Goal: Task Accomplishment & Management: Manage account settings

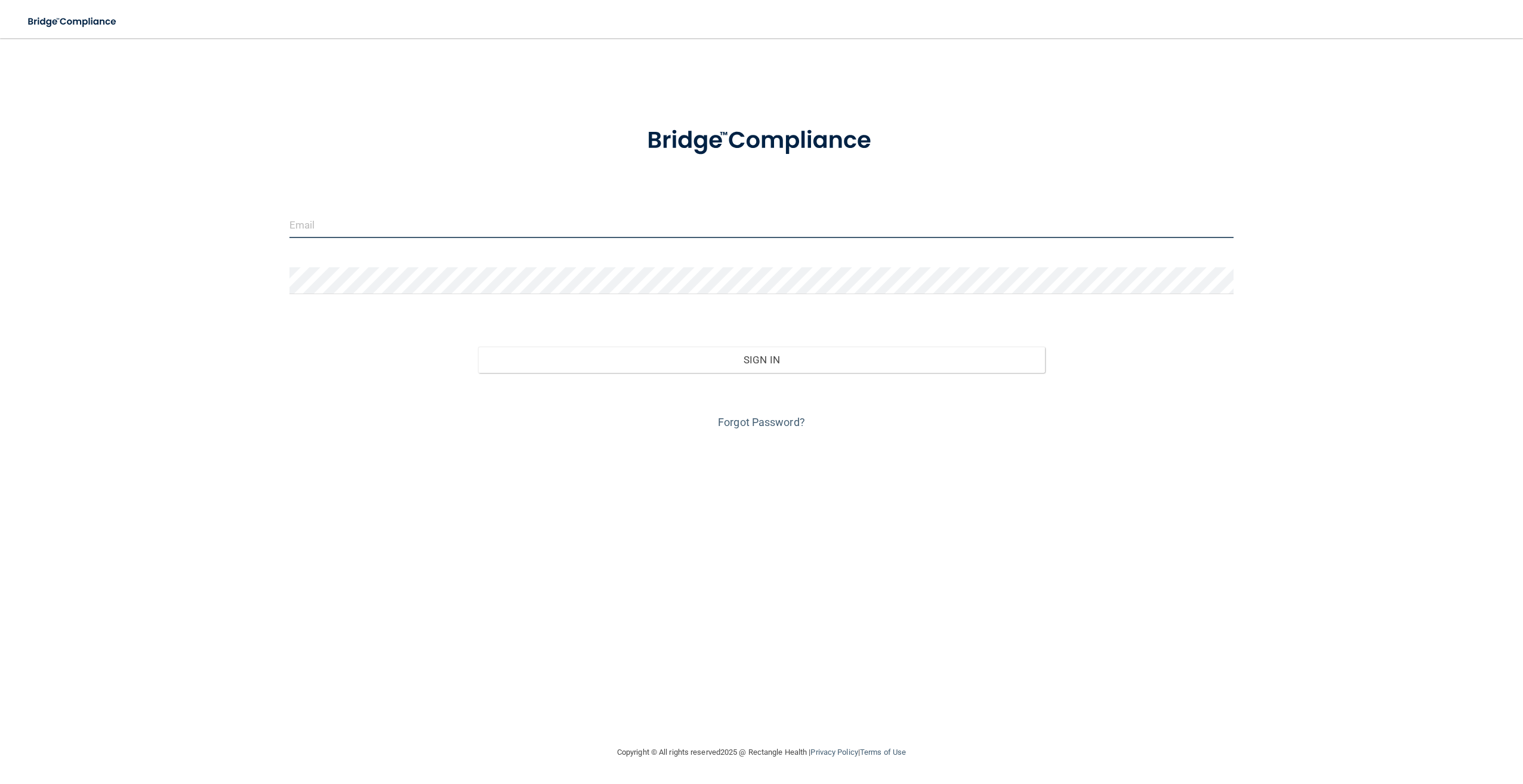
click at [775, 221] on input "email" at bounding box center [761, 224] width 944 height 27
paste input "[EMAIL_ADDRESS][DOMAIN_NAME]"
type input "[EMAIL_ADDRESS][DOMAIN_NAME]"
click at [1221, 281] on keeper-lock "Open Keeper Popup" at bounding box center [1224, 280] width 14 height 14
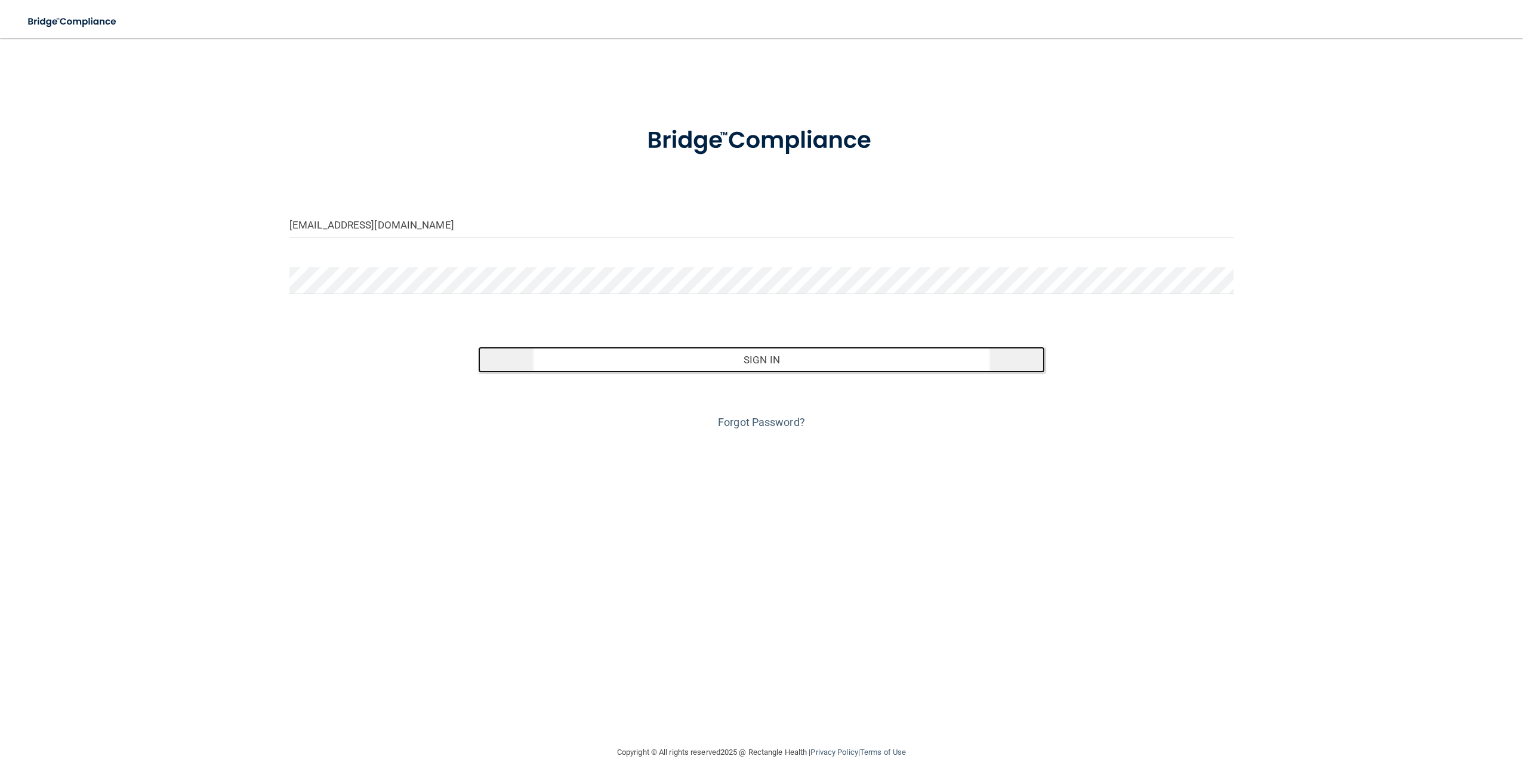
click at [708, 358] on button "Sign In" at bounding box center [761, 360] width 566 height 26
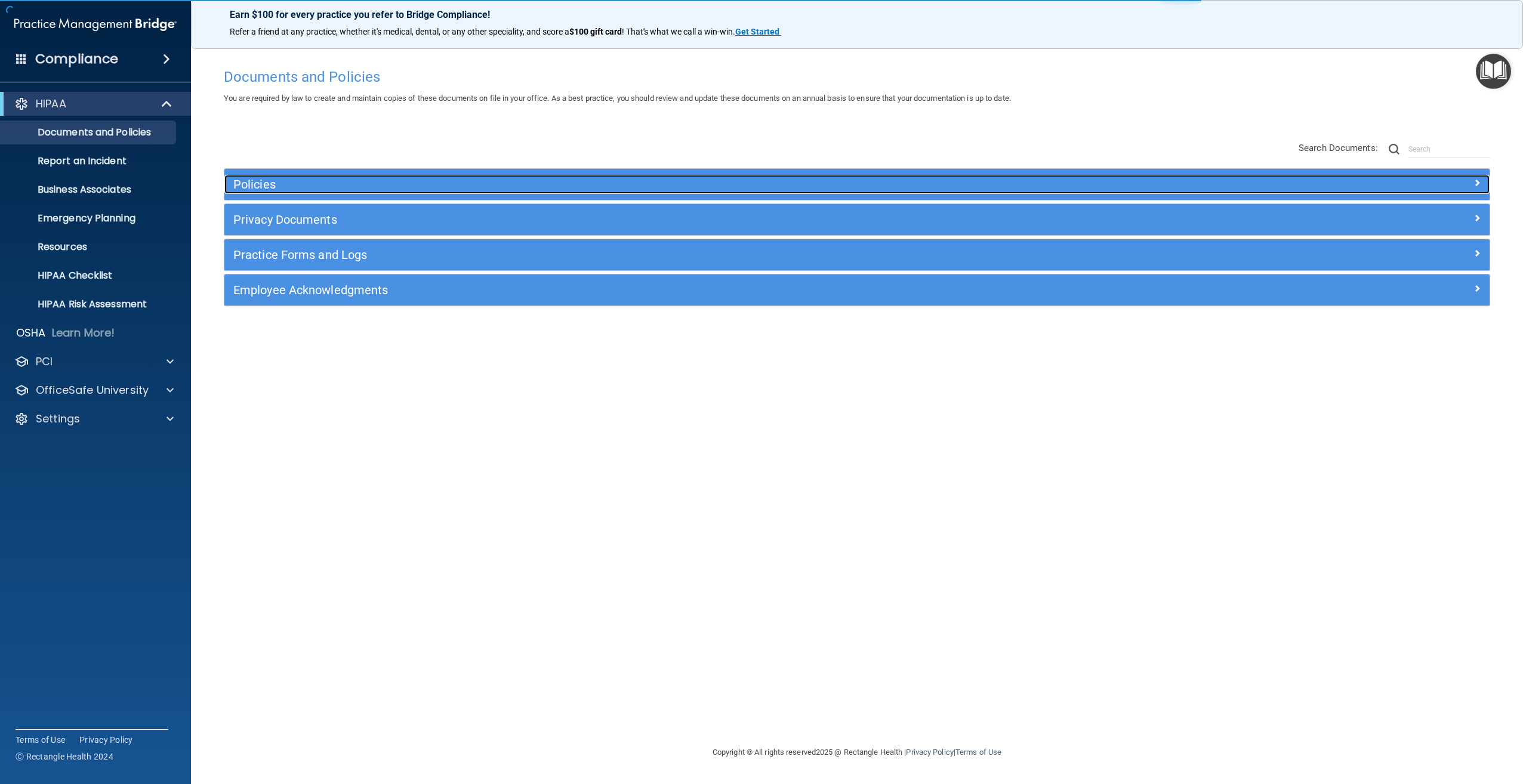
click at [257, 183] on h5 "Policies" at bounding box center [699, 184] width 931 height 13
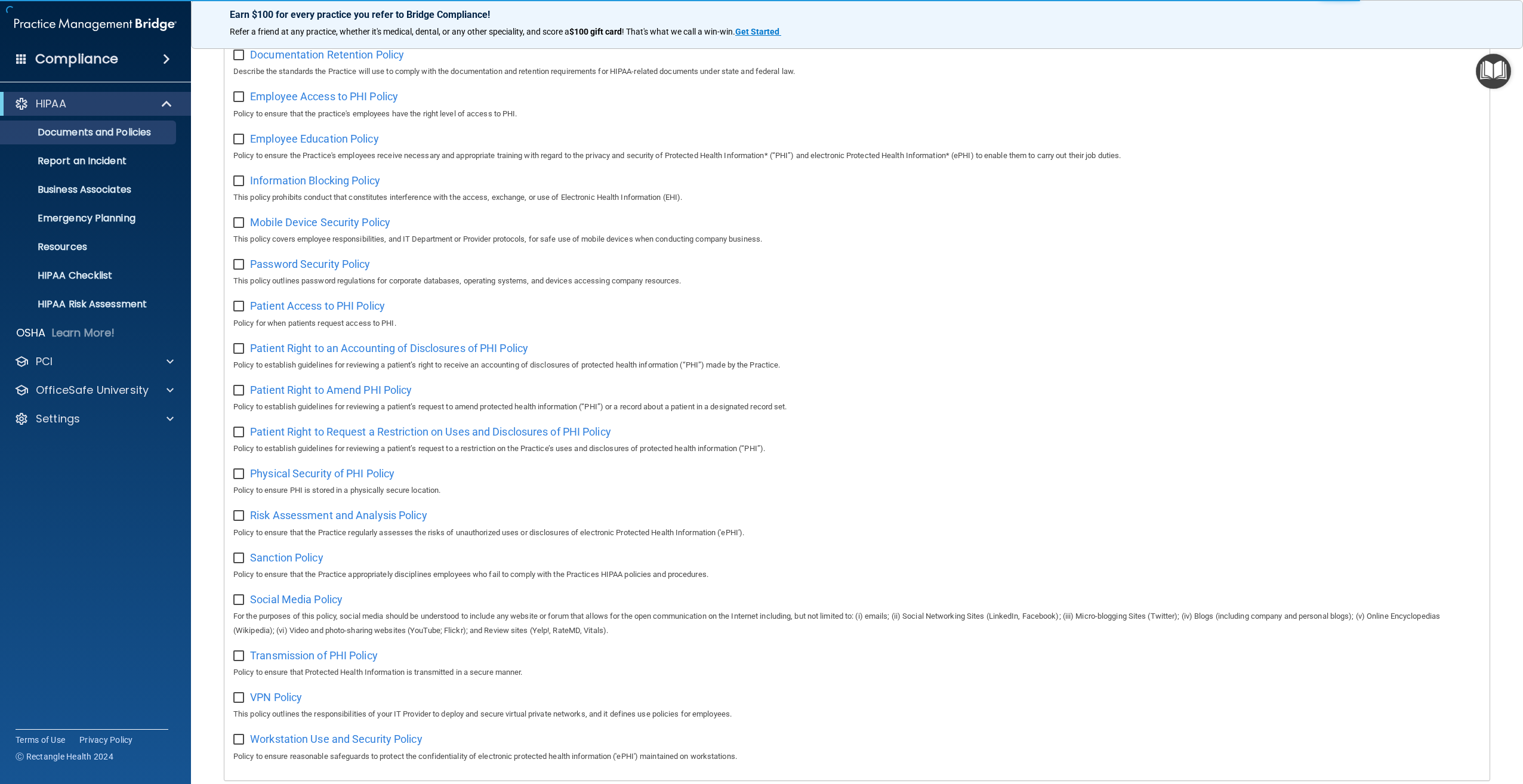
scroll to position [532, 0]
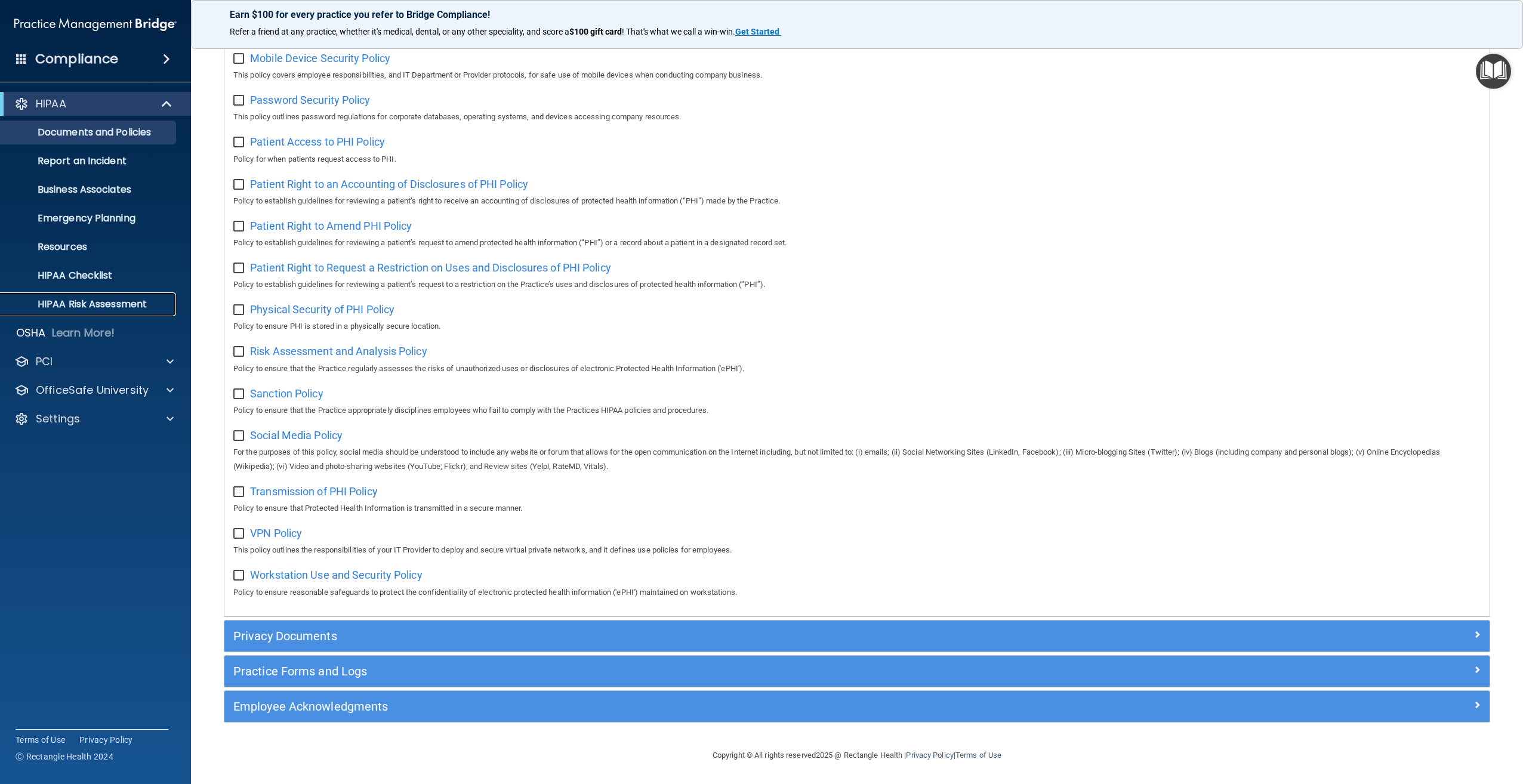
click at [79, 308] on p "HIPAA Risk Assessment" at bounding box center [89, 304] width 163 height 12
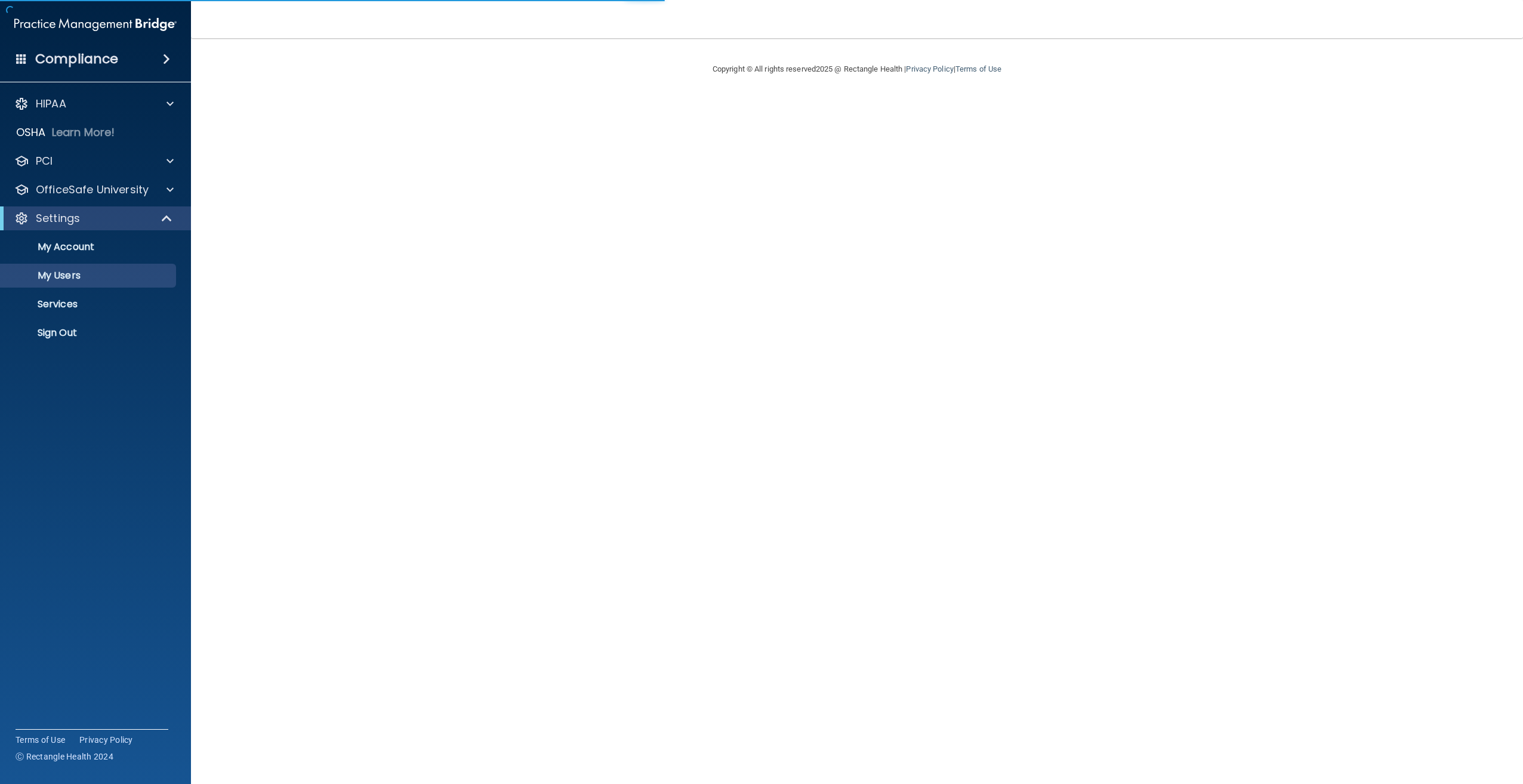
select select "20"
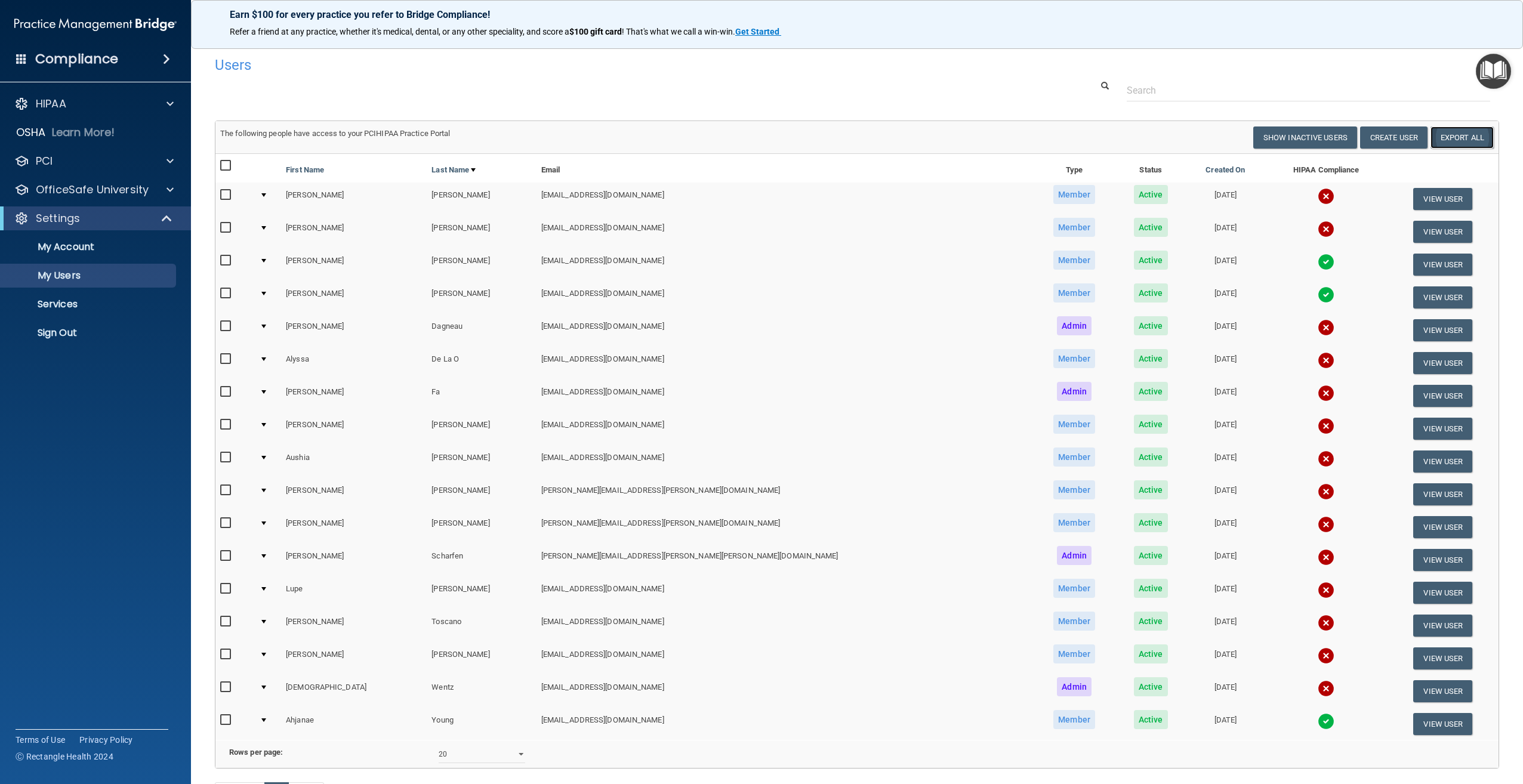
click at [1451, 133] on link "Export All" at bounding box center [1462, 137] width 63 height 22
click at [705, 76] on div "Users" at bounding box center [586, 65] width 759 height 30
click at [266, 195] on div at bounding box center [264, 195] width 5 height 3
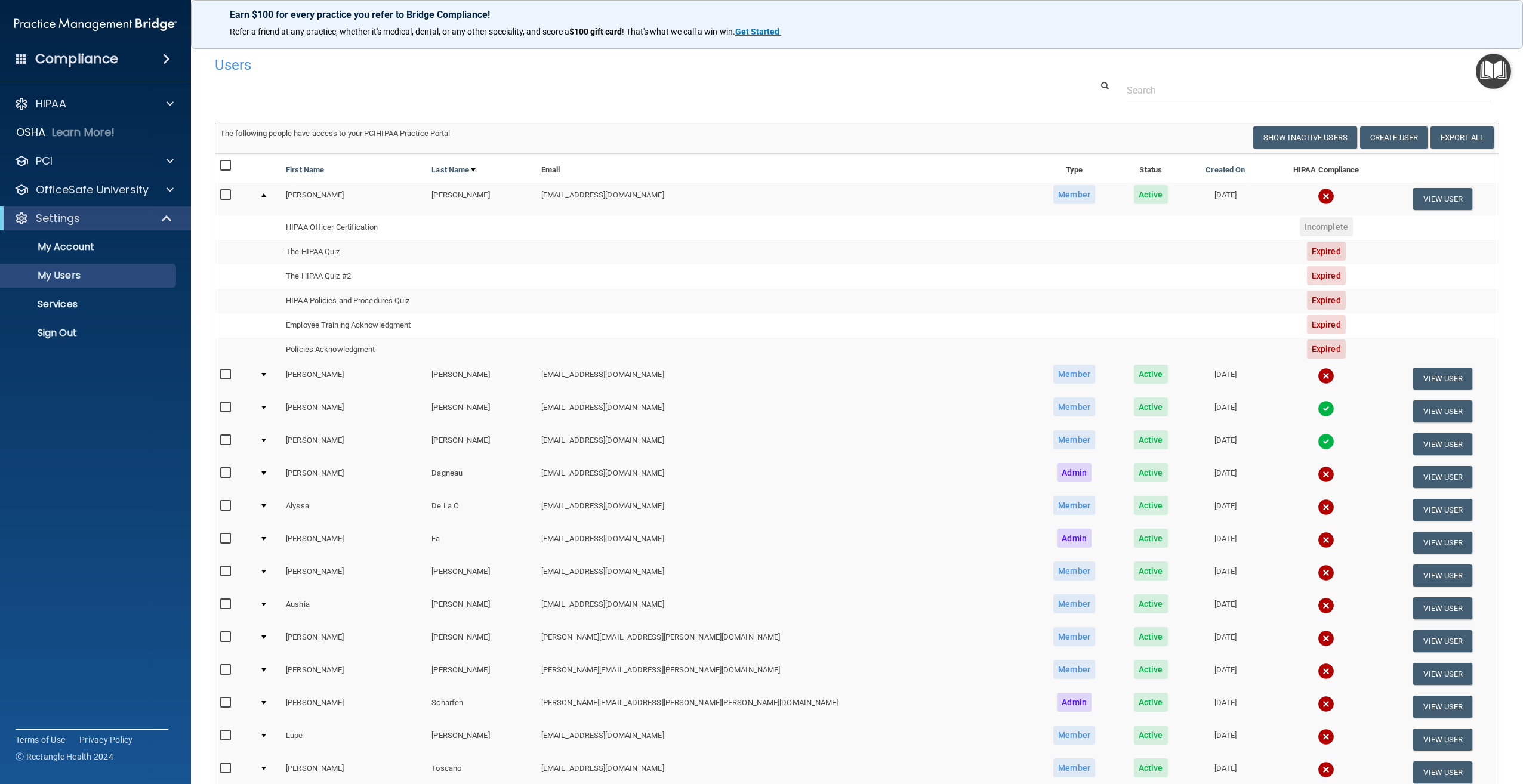
click at [271, 371] on td at bounding box center [268, 378] width 26 height 33
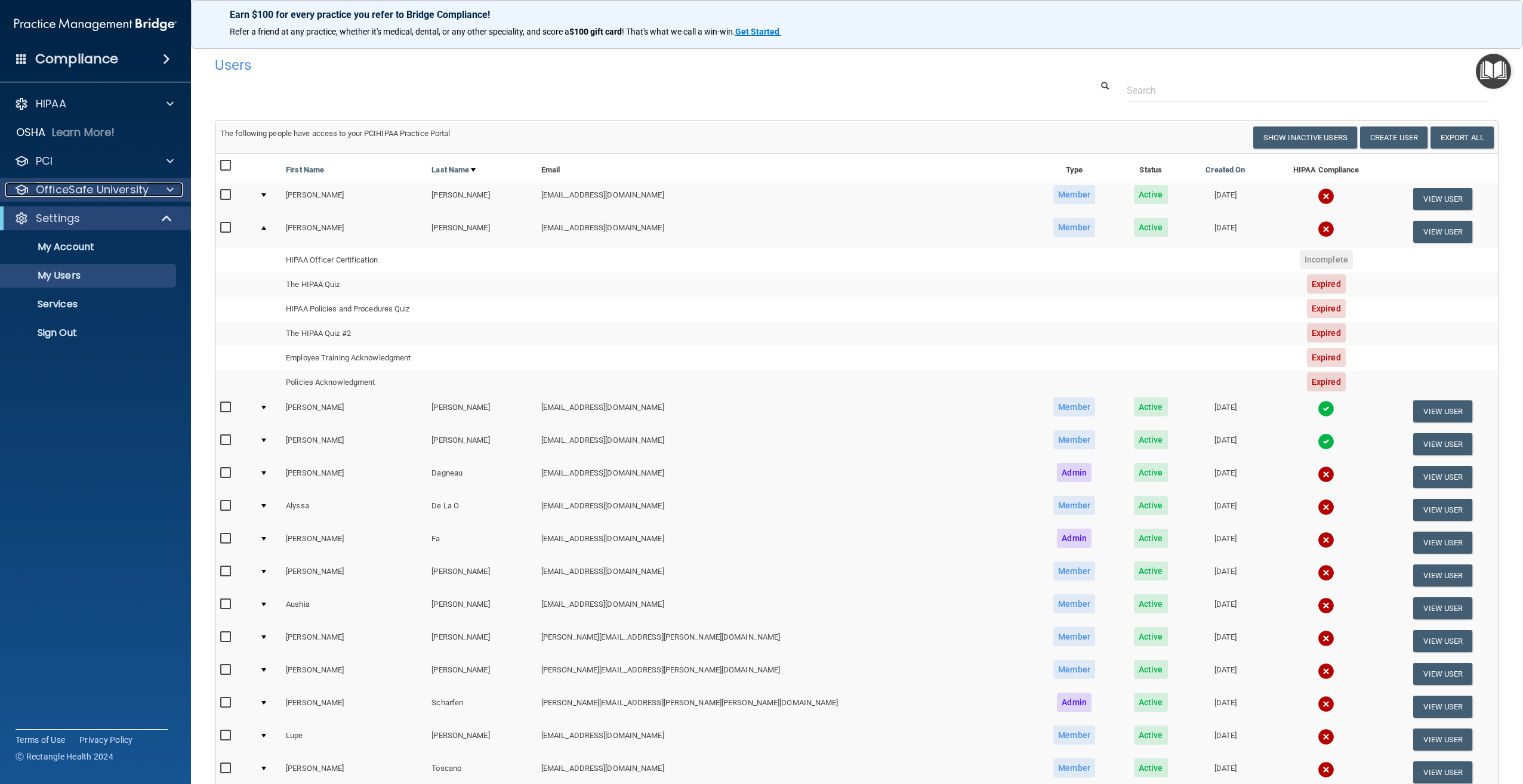
click at [165, 192] on div at bounding box center [168, 189] width 30 height 14
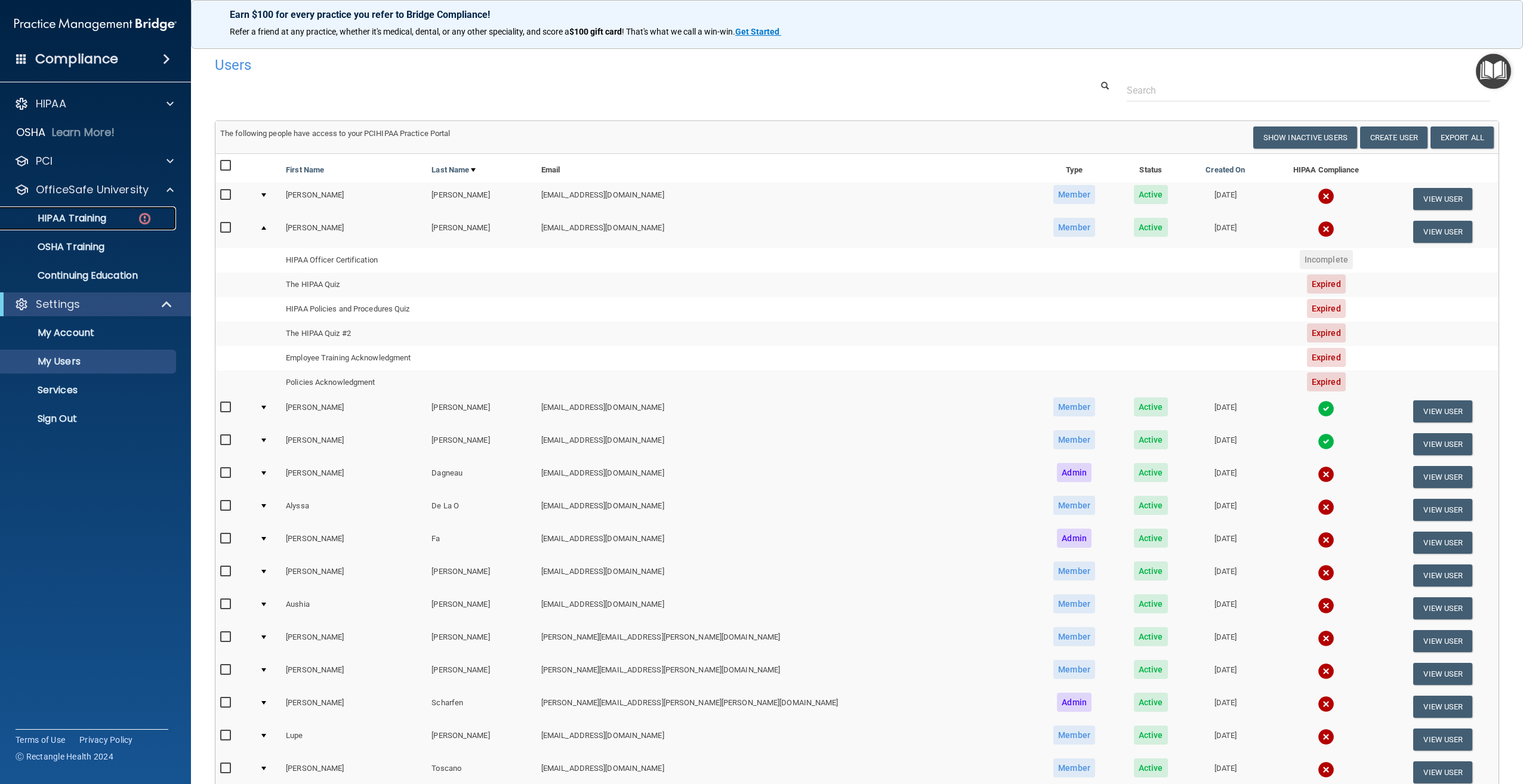
click at [92, 218] on p "HIPAA Training" at bounding box center [56, 218] width 98 height 12
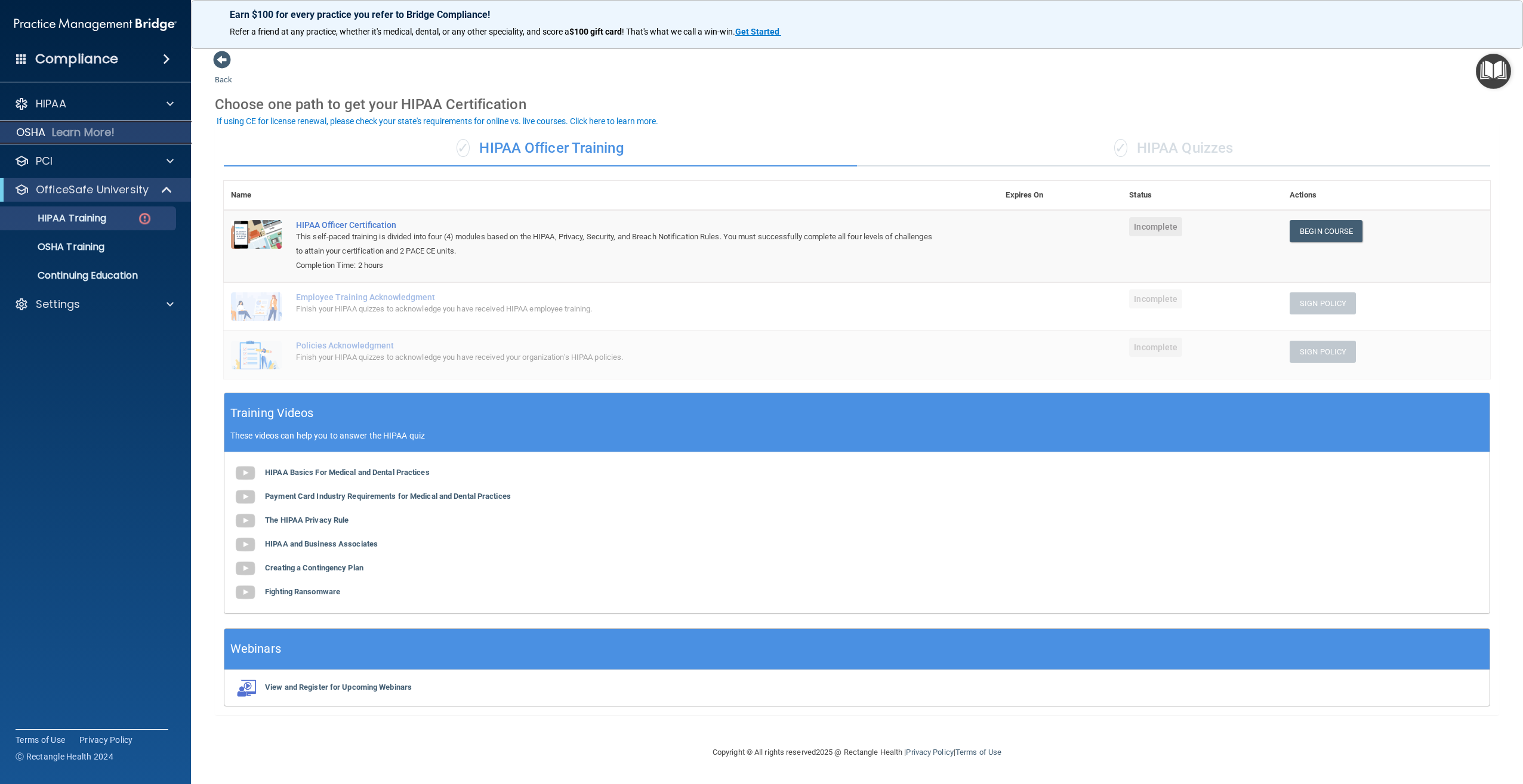
click at [83, 137] on p "Learn More!" at bounding box center [84, 132] width 63 height 14
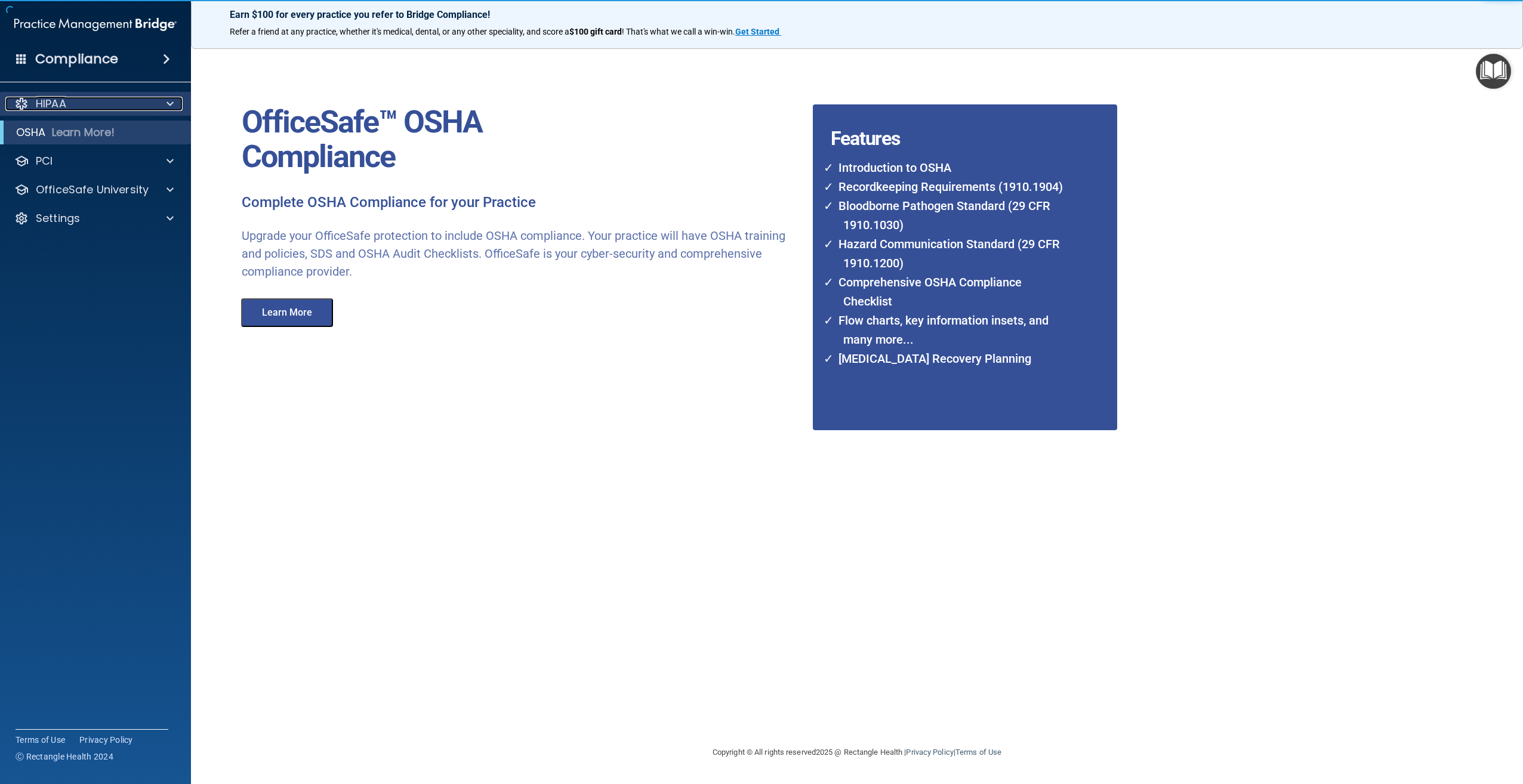
click at [97, 101] on div "HIPAA" at bounding box center [80, 104] width 148 height 14
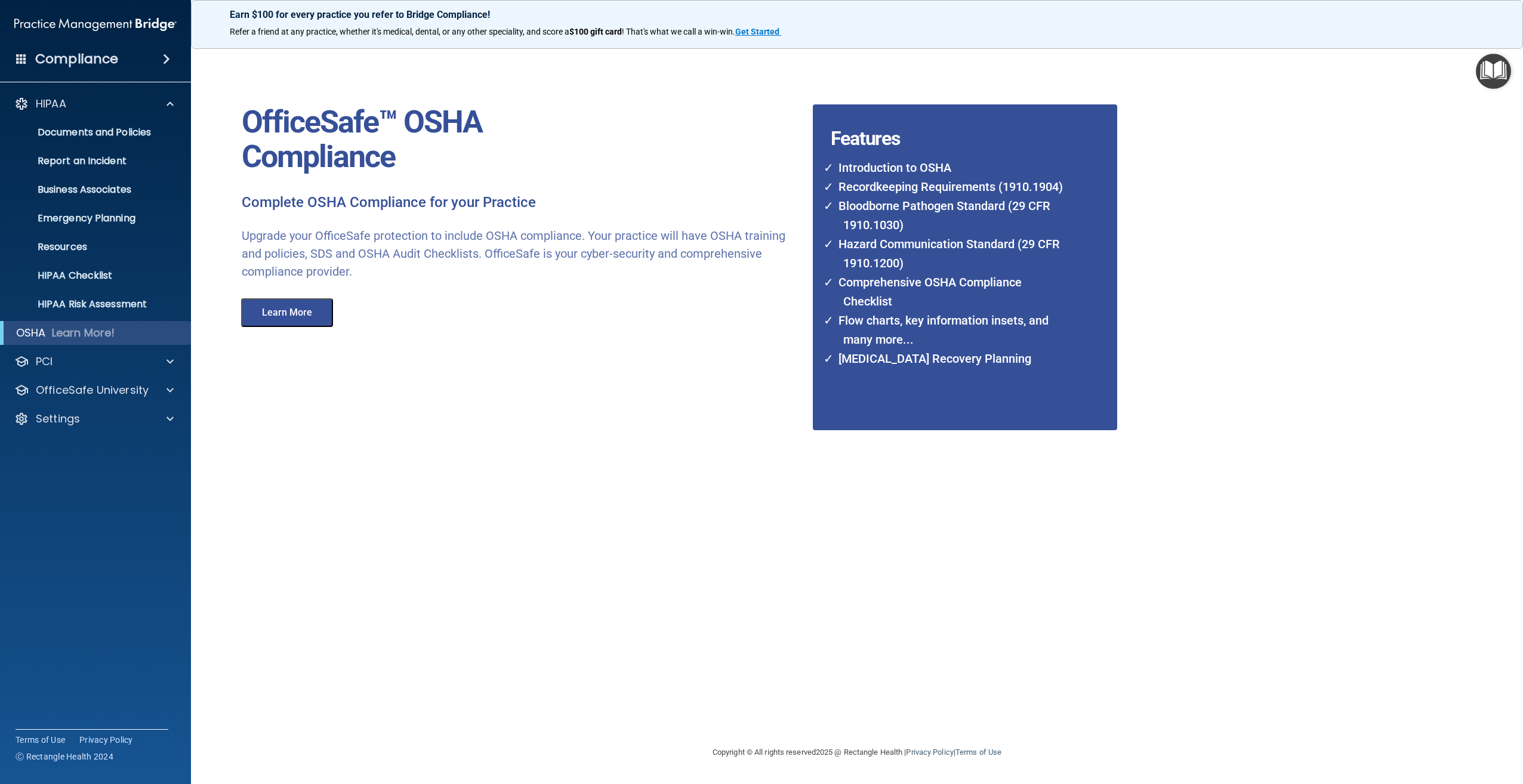
click at [89, 54] on h4 "Compliance" at bounding box center [76, 59] width 83 height 16
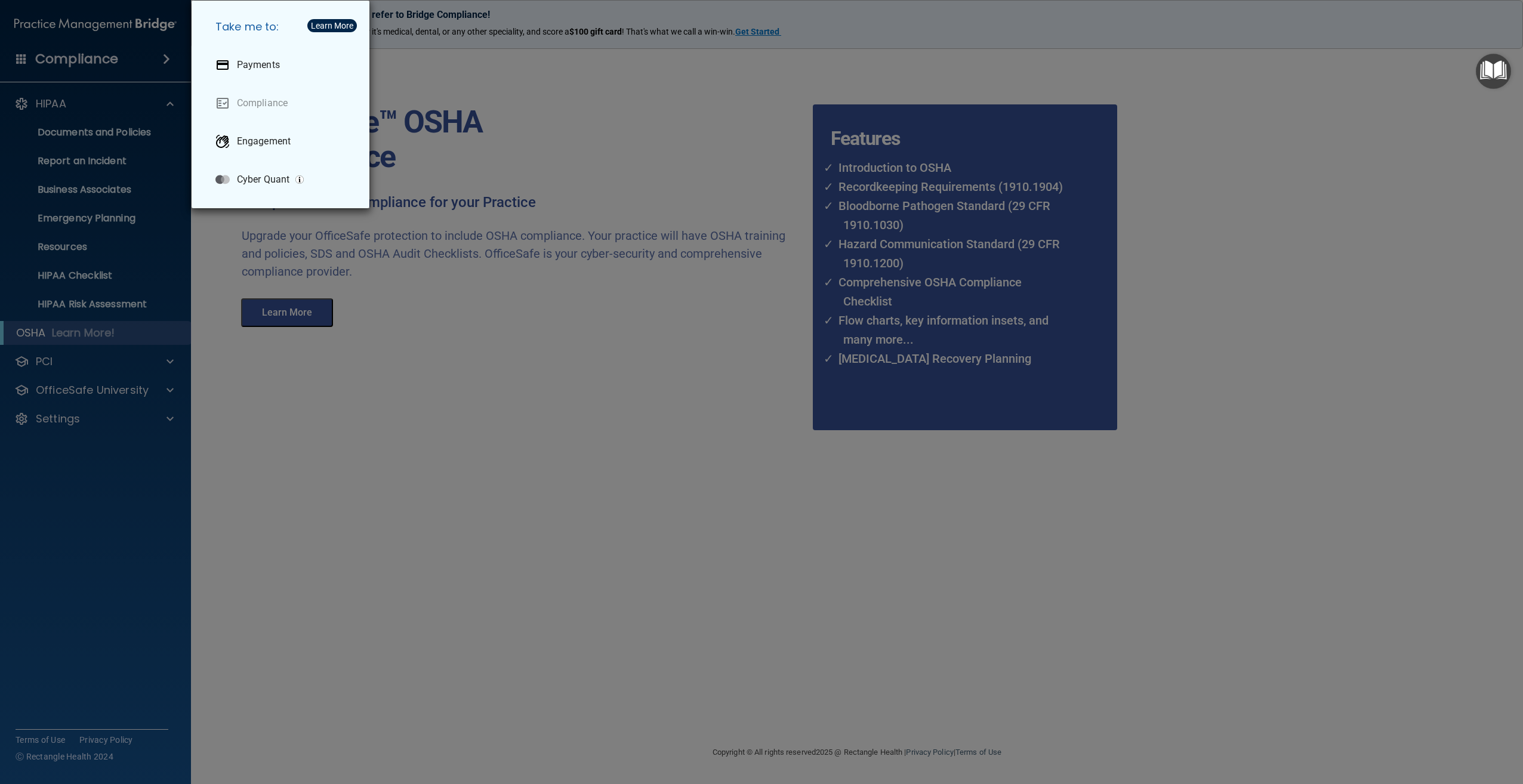
click at [89, 54] on div "Take me to: Payments Compliance Engagement Cyber Quant" at bounding box center [762, 392] width 1523 height 784
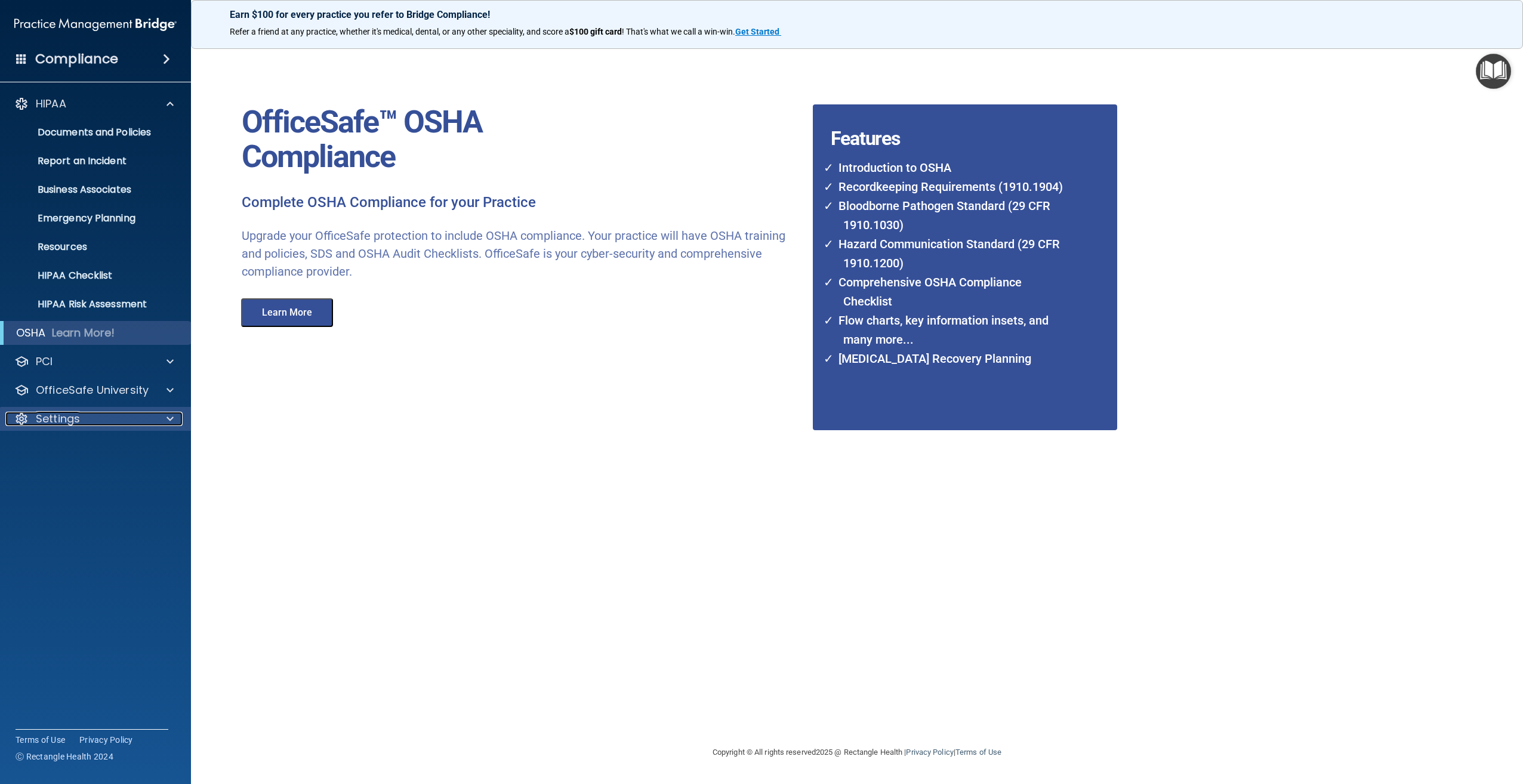
click at [65, 423] on p "Settings" at bounding box center [58, 419] width 44 height 14
